Goal: Find specific page/section: Find specific page/section

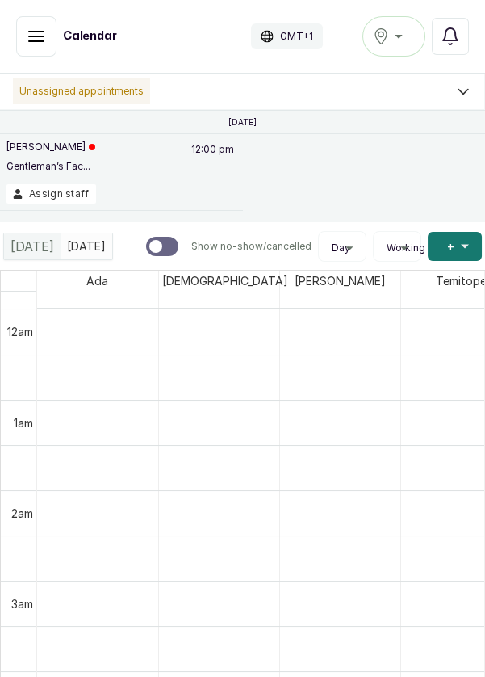
click at [40, 27] on icon "button" at bounding box center [36, 36] width 19 height 19
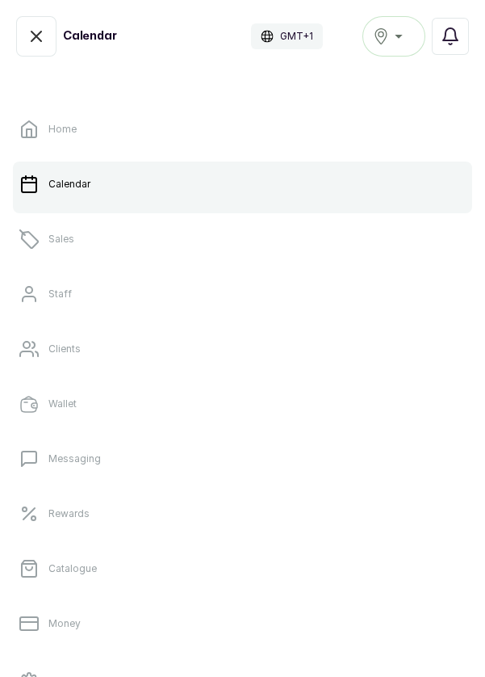
click at [85, 232] on link "Sales" at bounding box center [242, 238] width 459 height 45
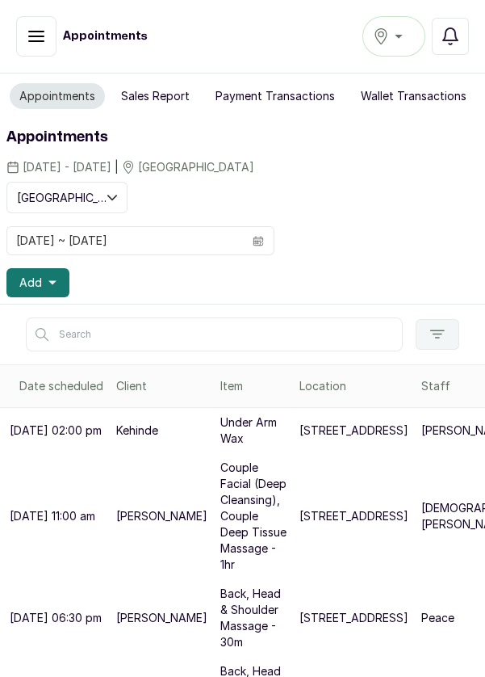
click at [459, 35] on icon "button" at bounding box center [450, 36] width 19 height 19
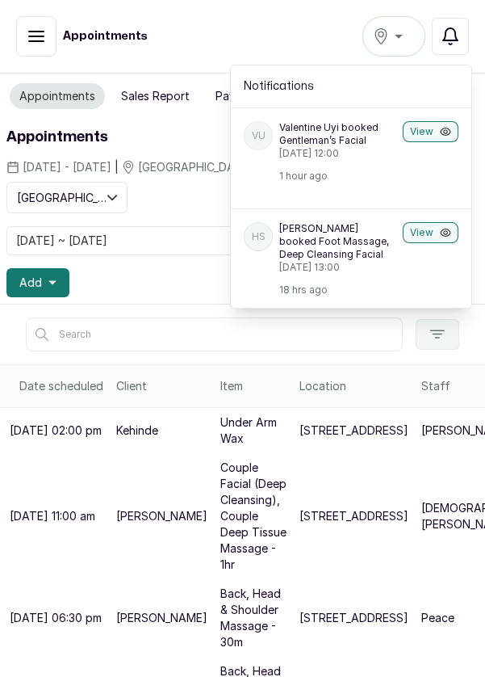
click at [424, 126] on button "View" at bounding box center [431, 131] width 56 height 21
